Goal: Information Seeking & Learning: Learn about a topic

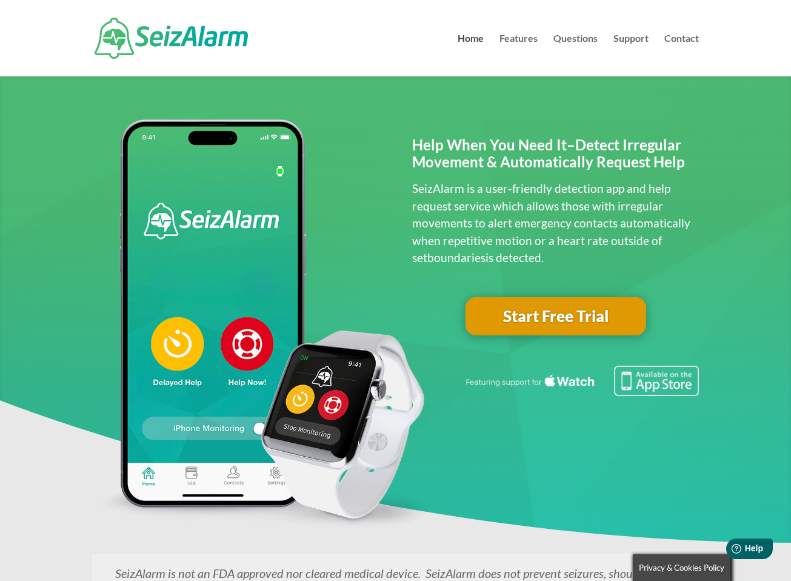
click at [542, 207] on p "SeizAlarm is a user-friendly detection app and help request service which allow…" at bounding box center [555, 223] width 287 height 87
click at [636, 38] on link "Support" at bounding box center [631, 55] width 35 height 42
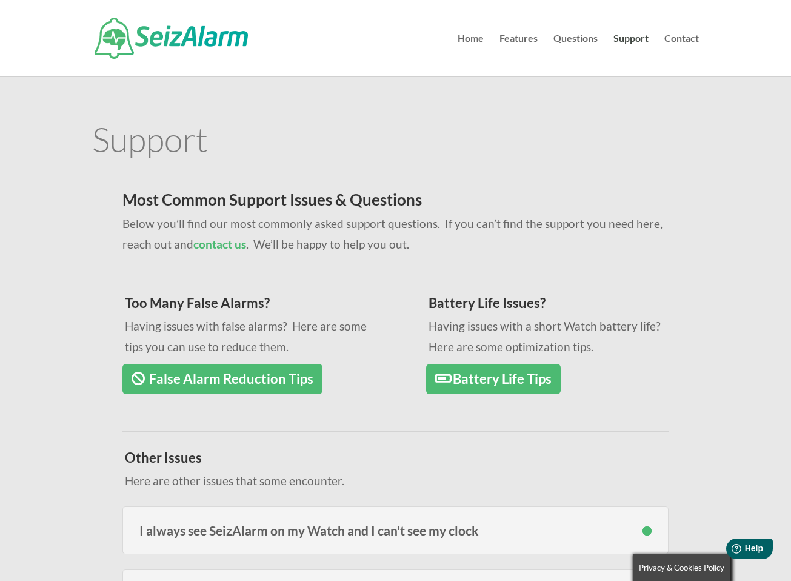
click at [492, 388] on link "Battery Life Tips" at bounding box center [493, 379] width 135 height 31
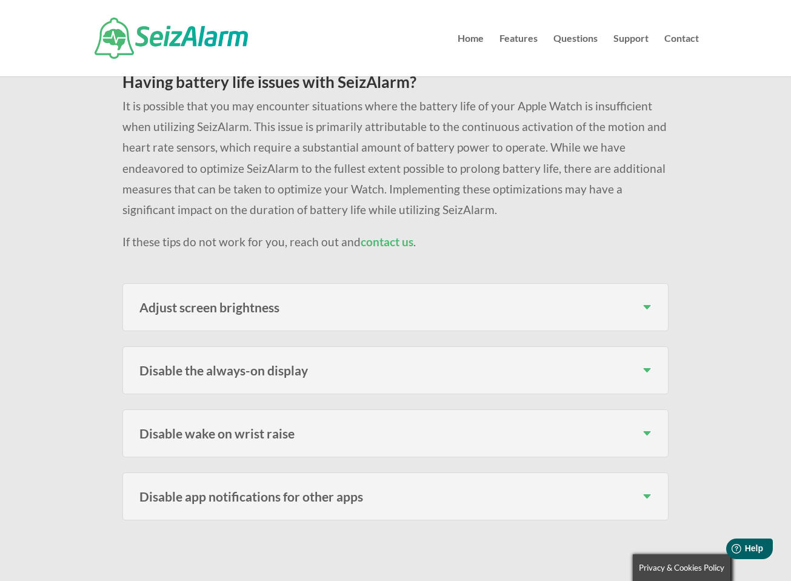
scroll to position [152, 0]
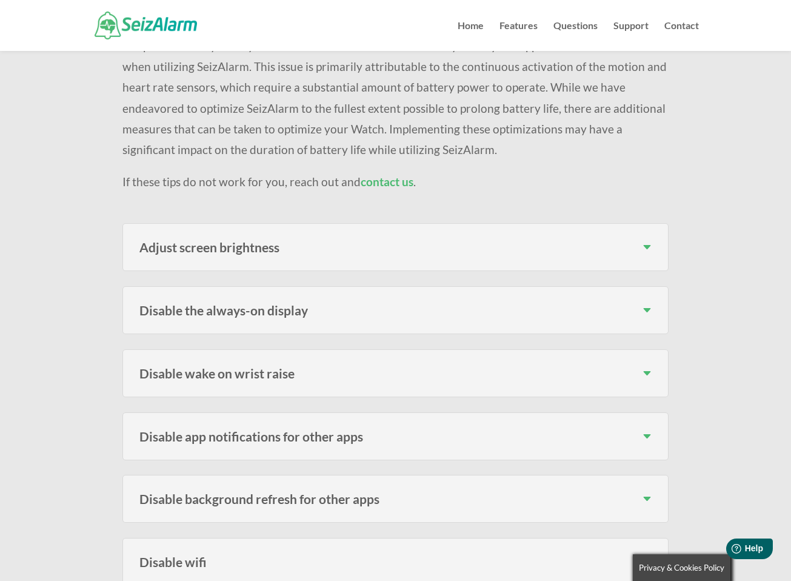
click at [420, 303] on div "Disable the always-on display To disable the Always-On Display on your Apple Wa…" at bounding box center [396, 310] width 546 height 48
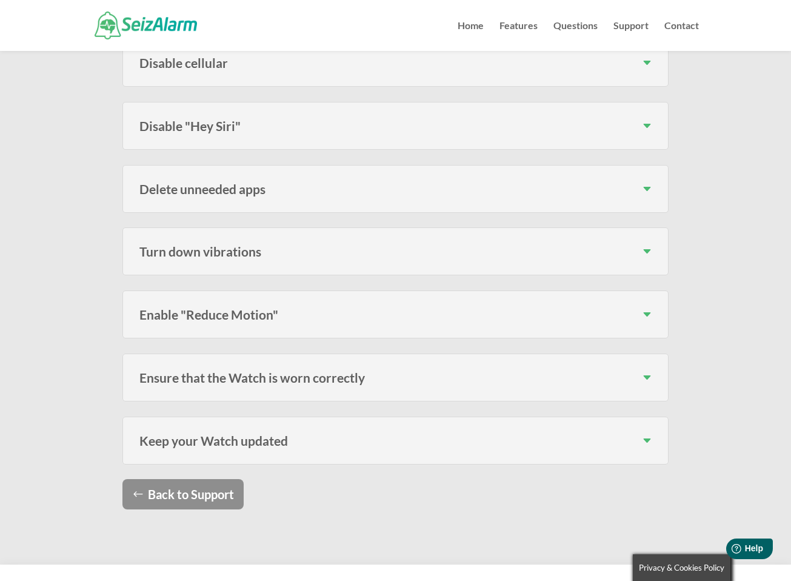
scroll to position [715, 0]
click at [401, 316] on h3 "Enable "Reduce Motion"" at bounding box center [395, 313] width 512 height 13
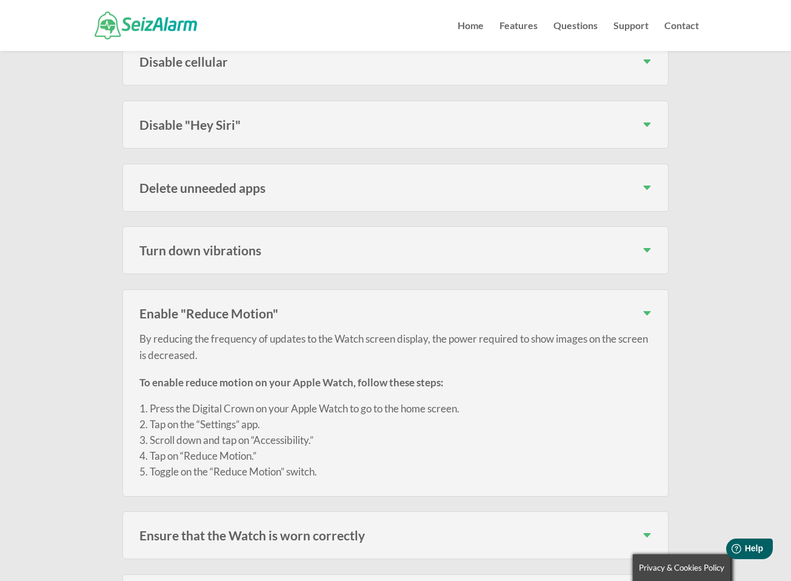
click at [386, 260] on div "Turn down vibrations The taptic engine is definitely one of the main features o…" at bounding box center [396, 250] width 546 height 48
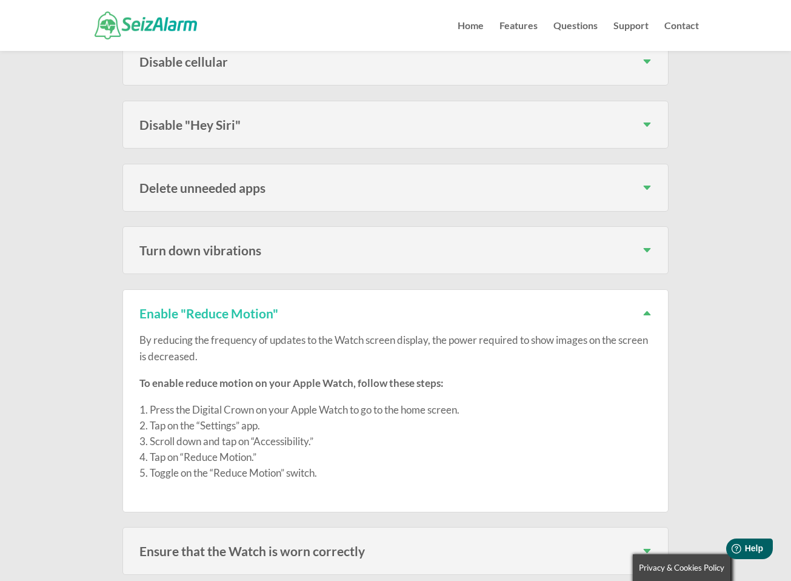
click at [385, 247] on h3 "Turn down vibrations" at bounding box center [395, 250] width 512 height 13
